Goal: Navigation & Orientation: Find specific page/section

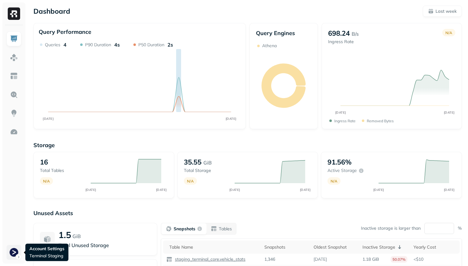
click at [12, 250] on html "Dashboard Last week Query Performance AUG [DATE] Queries 4 P90 Duration 4s P50 …" at bounding box center [234, 172] width 468 height 345
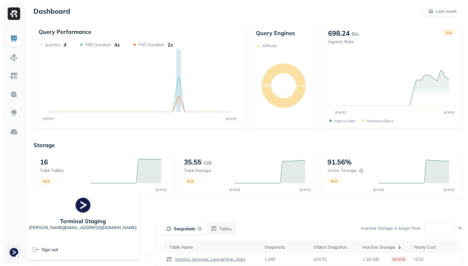
click at [12, 250] on html "Dashboard Last week Query Performance AUG 14 AUG 21 Queries 4 P90 Duration 4s P…" at bounding box center [234, 172] width 468 height 345
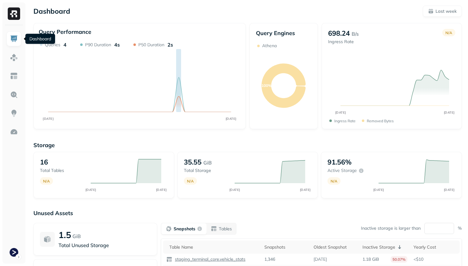
click at [7, 39] on link at bounding box center [14, 38] width 15 height 15
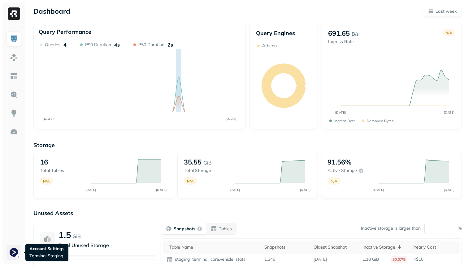
click at [15, 254] on html "Dashboard Last week Query Performance AUG 14 AUG 21 Queries 4 P90 Duration 4s P…" at bounding box center [234, 172] width 468 height 345
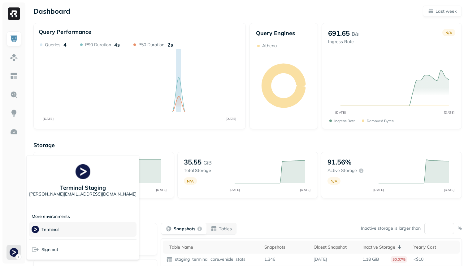
click at [67, 231] on div "Terminal" at bounding box center [83, 229] width 108 height 15
